Goal: Navigation & Orientation: Find specific page/section

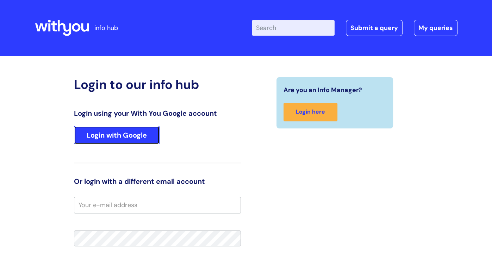
click at [117, 135] on link "Login with Google" at bounding box center [117, 135] width 86 height 18
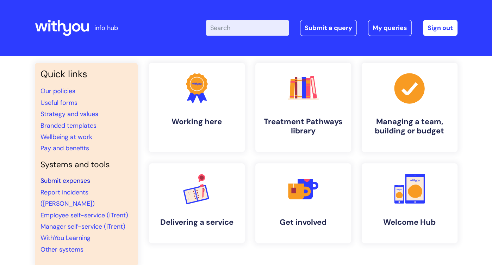
click at [75, 184] on link "Submit expenses" at bounding box center [66, 180] width 50 height 8
click at [82, 211] on link "Employee self-service (iTrent)" at bounding box center [85, 215] width 88 height 8
